Goal: Obtain resource: Download file/media

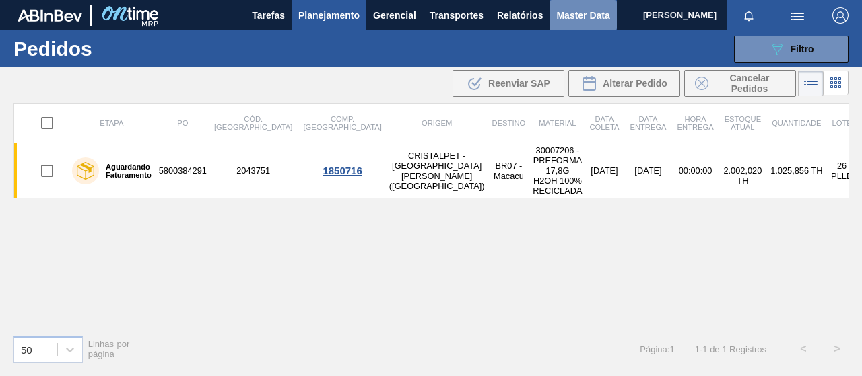
click at [592, 20] on span "Master Data" at bounding box center [582, 15] width 53 height 16
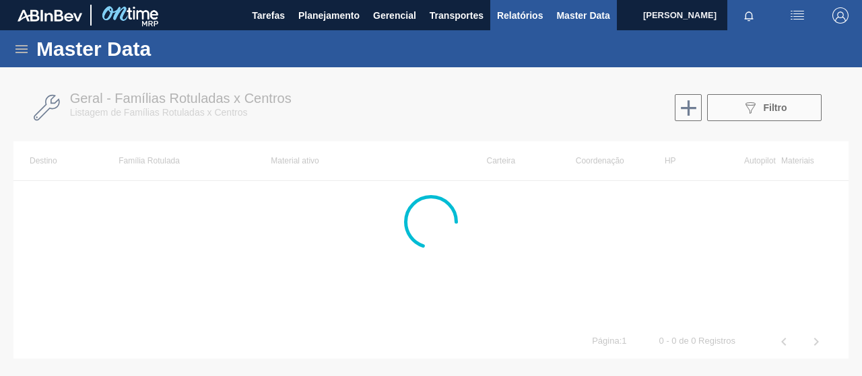
click at [525, 10] on span "Relatórios" at bounding box center [520, 15] width 46 height 16
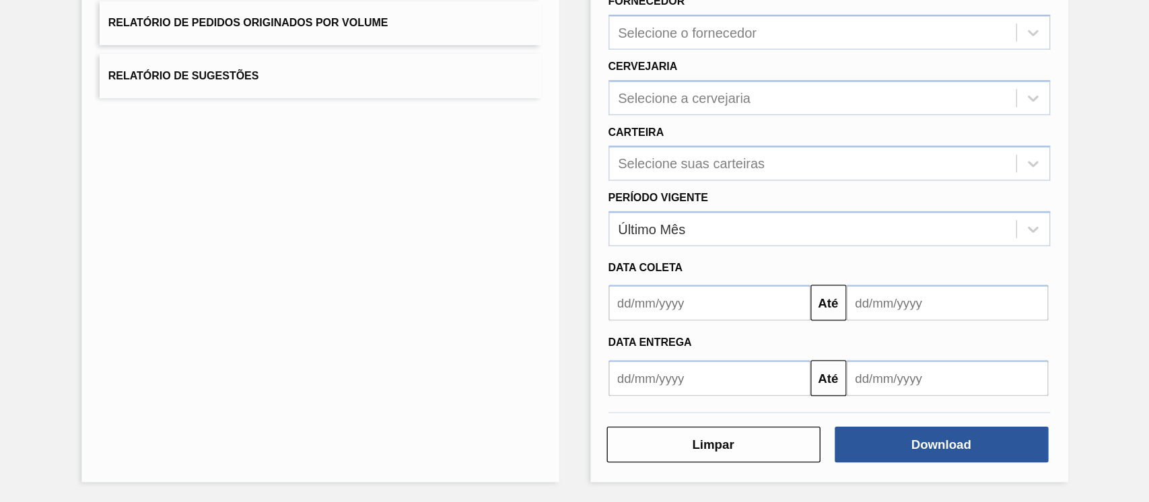
scroll to position [117, 0]
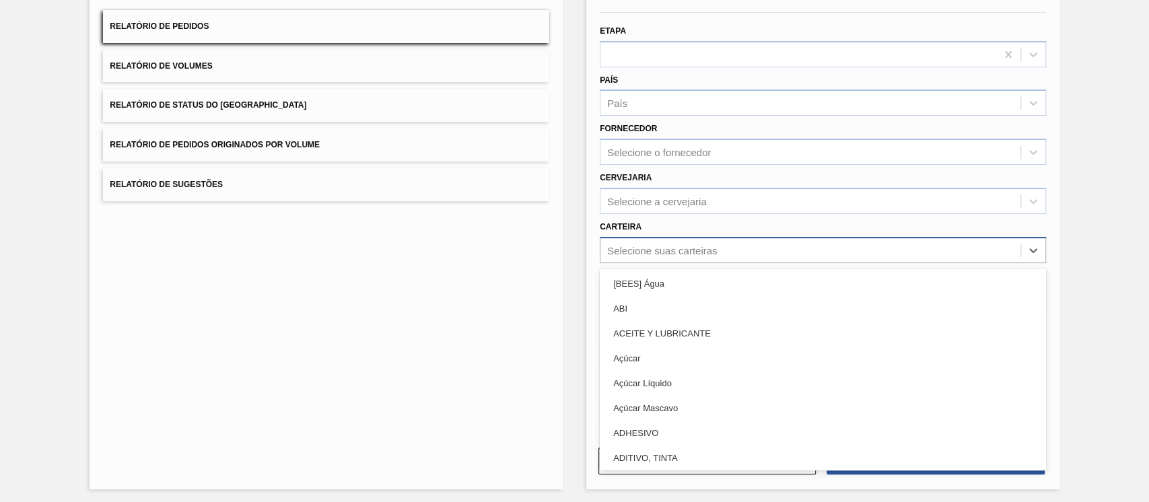
click at [644, 252] on div "Selecione suas carteiras" at bounding box center [662, 249] width 110 height 11
type input "mal"
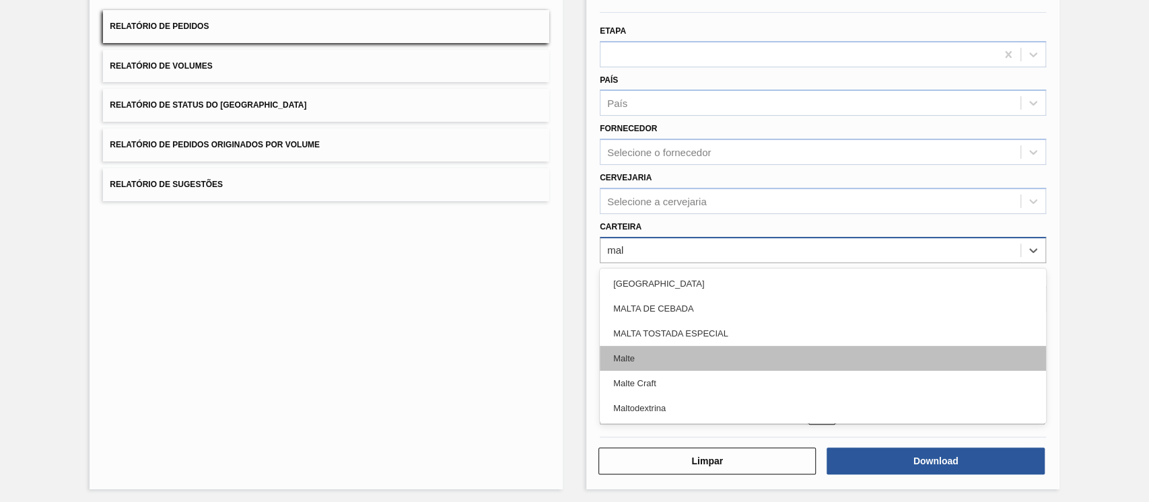
click at [643, 364] on div "Malte" at bounding box center [823, 358] width 446 height 25
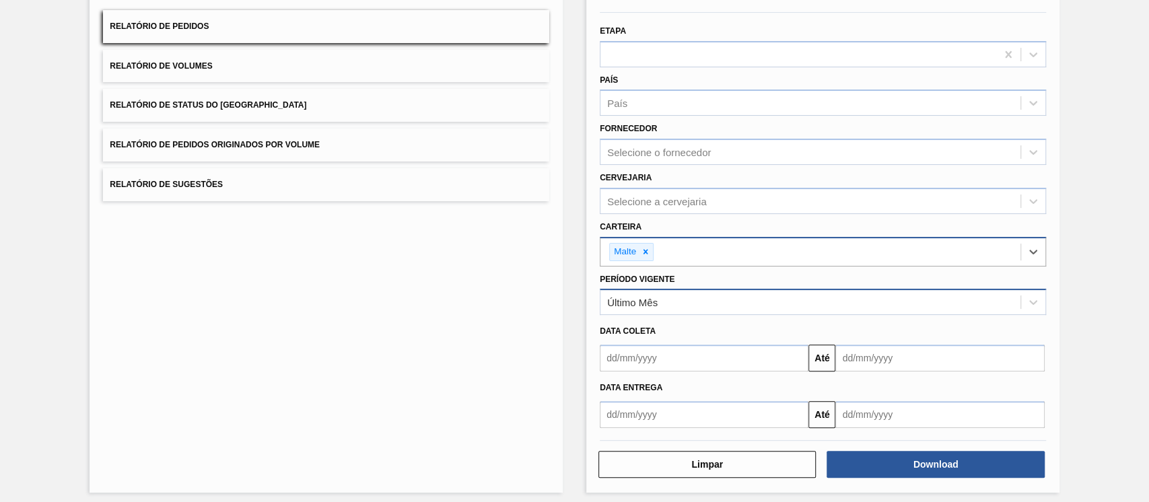
click at [656, 313] on div "Último Mês" at bounding box center [823, 302] width 446 height 26
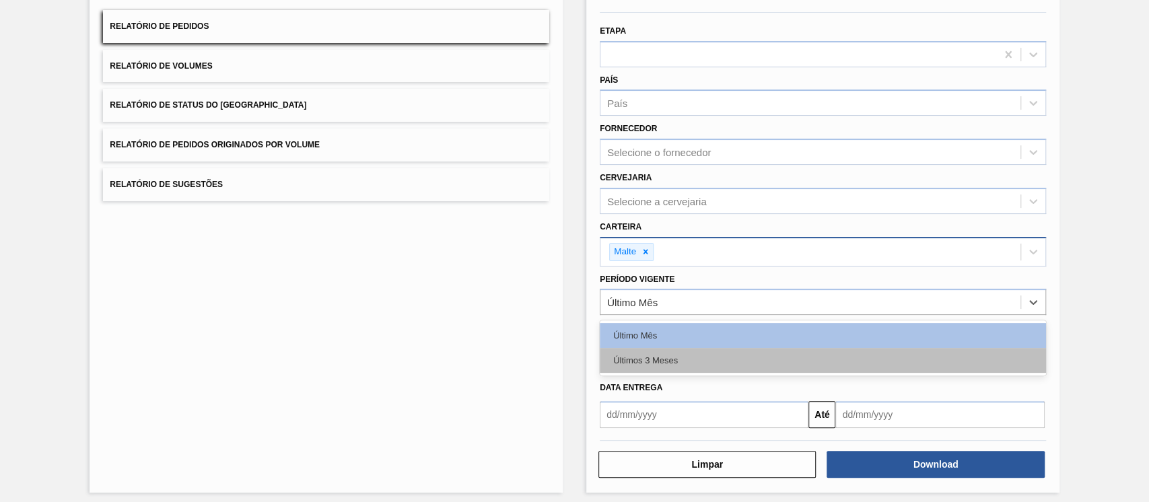
click at [645, 367] on div "Últimos 3 Meses" at bounding box center [823, 360] width 446 height 25
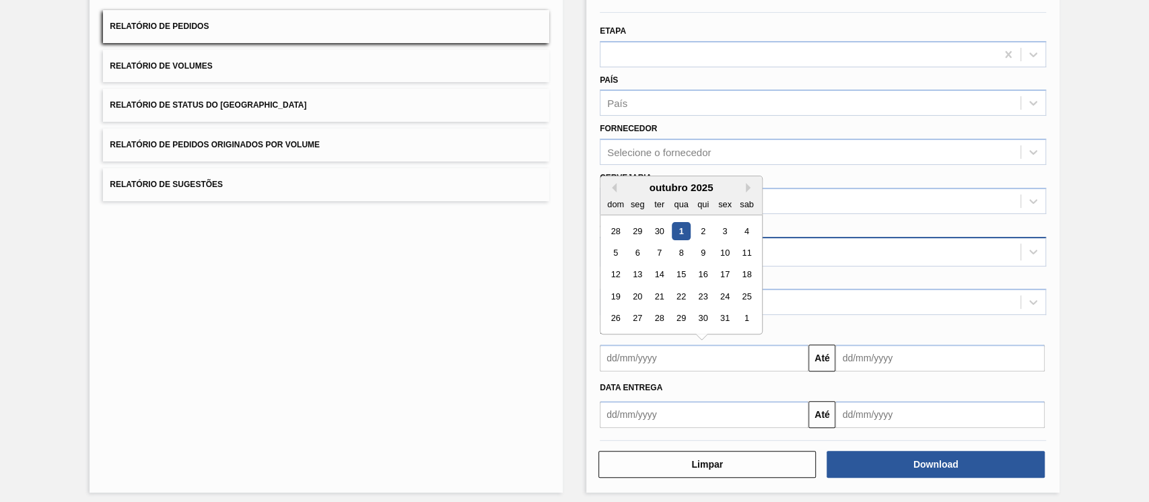
click at [667, 353] on input "text" at bounding box center [704, 358] width 209 height 27
click at [610, 184] on button "Previous Month" at bounding box center [611, 187] width 9 height 9
click at [633, 229] on div "1" at bounding box center [638, 231] width 18 height 18
type input "[DATE]"
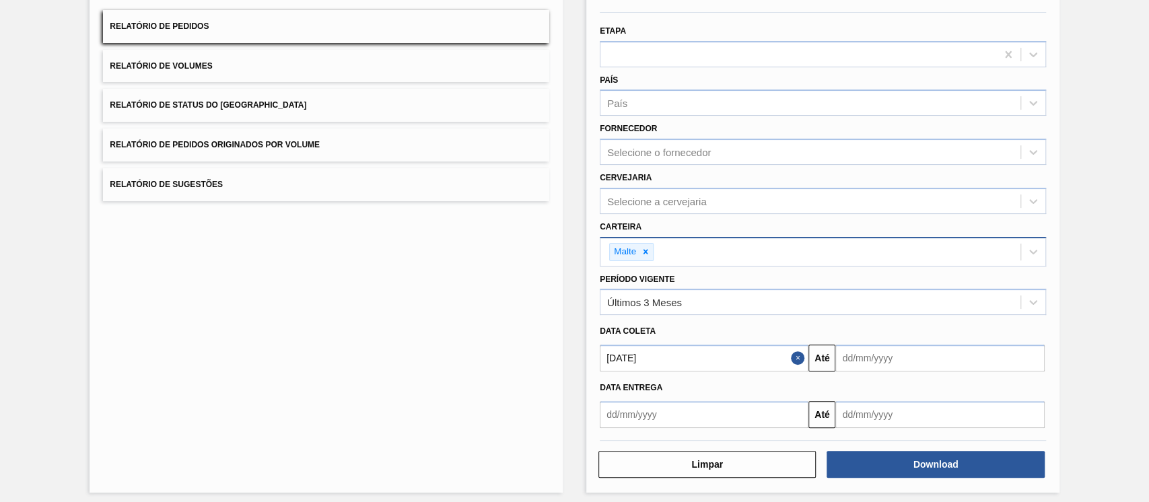
click at [861, 372] on div "Data entrega Até" at bounding box center [822, 400] width 457 height 57
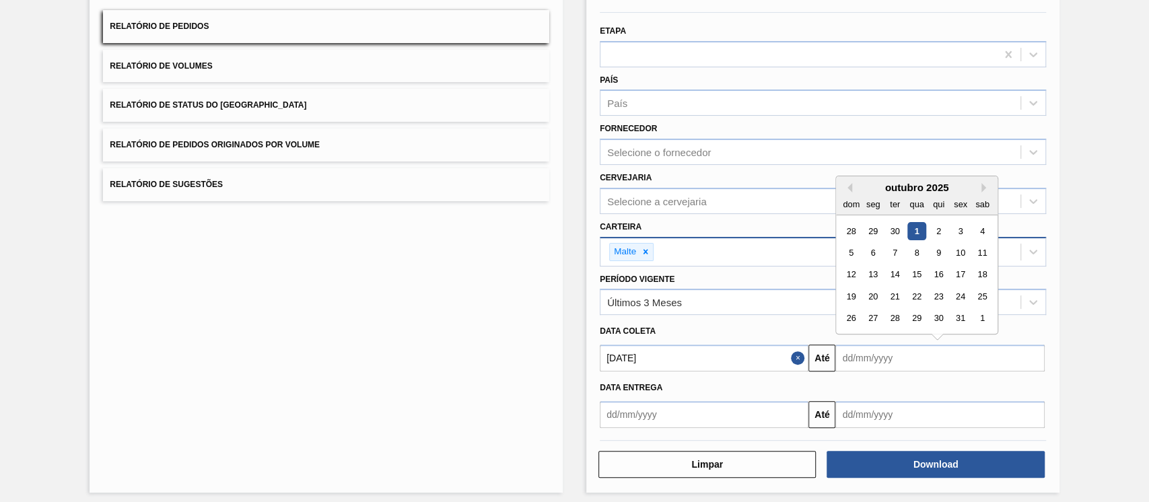
click at [861, 361] on input "text" at bounding box center [939, 358] width 209 height 27
click at [861, 316] on div "30" at bounding box center [938, 319] width 18 height 18
type input "[DATE]"
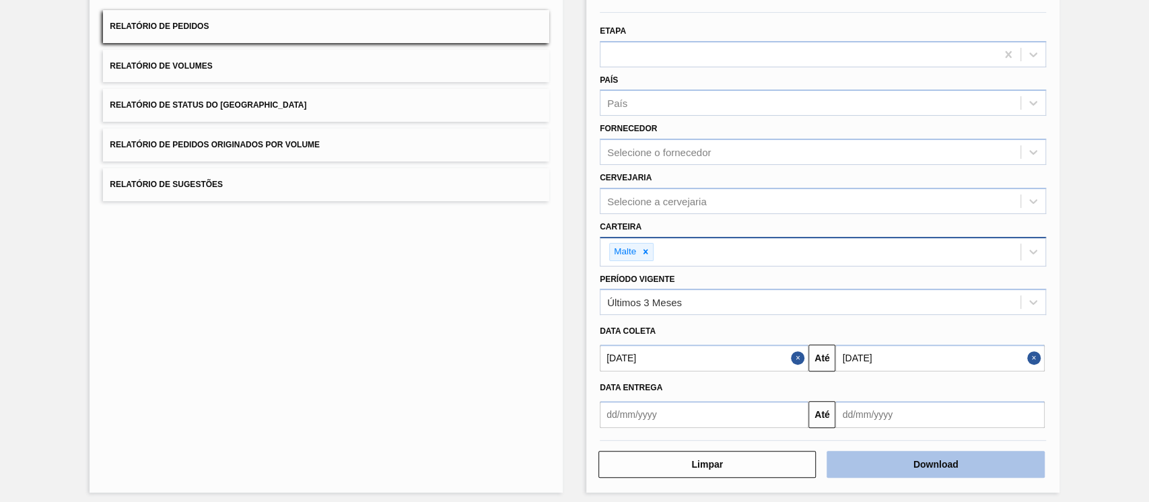
click at [861, 376] on button "Download" at bounding box center [935, 464] width 217 height 27
